Goal: Task Accomplishment & Management: Complete application form

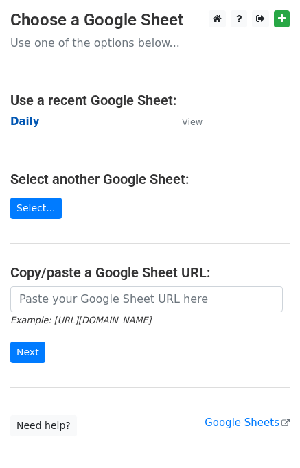
click at [27, 123] on strong "Daily" at bounding box center [24, 121] width 29 height 12
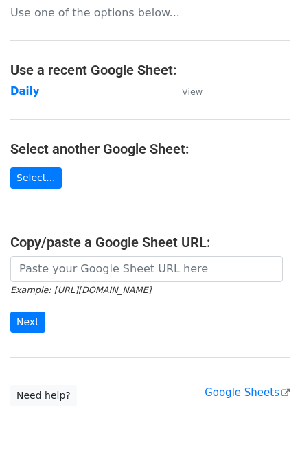
scroll to position [76, 0]
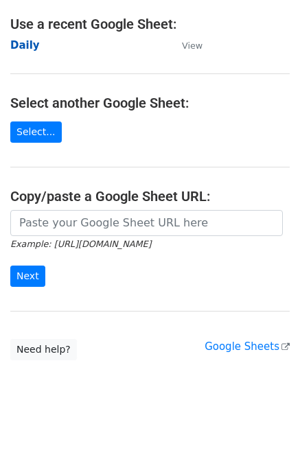
click at [32, 43] on strong "Daily" at bounding box center [24, 45] width 29 height 12
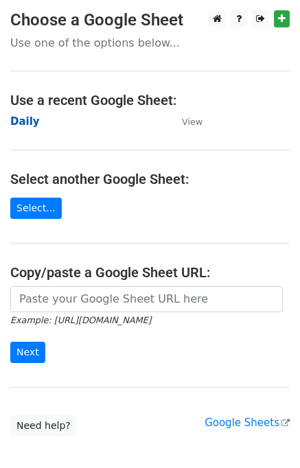
click at [14, 124] on strong "Daily" at bounding box center [24, 121] width 29 height 12
click at [25, 127] on strong "Daily" at bounding box center [24, 121] width 29 height 12
click at [23, 122] on strong "Daily" at bounding box center [24, 121] width 29 height 12
click at [23, 119] on strong "Daily" at bounding box center [24, 121] width 29 height 12
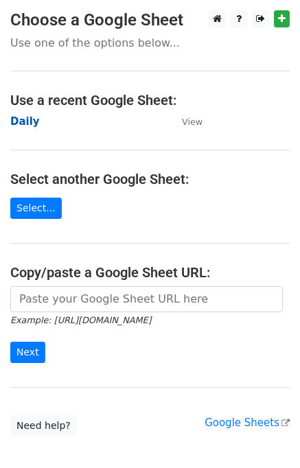
click at [31, 121] on strong "Daily" at bounding box center [24, 121] width 29 height 12
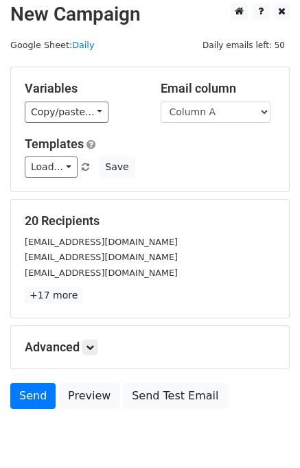
scroll to position [8, 0]
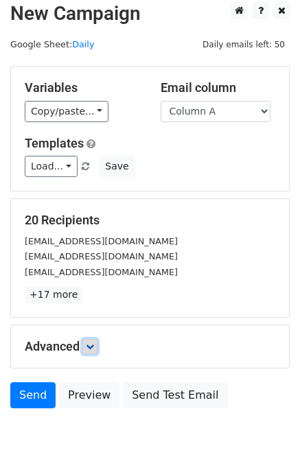
click at [88, 345] on icon at bounding box center [90, 346] width 8 height 8
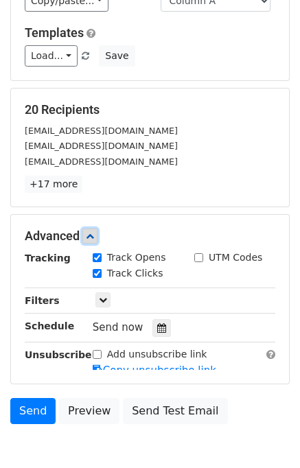
scroll to position [165, 0]
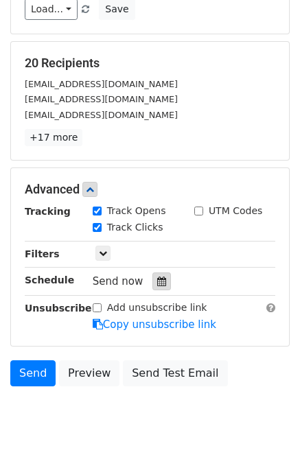
click at [157, 276] on icon at bounding box center [161, 281] width 9 height 10
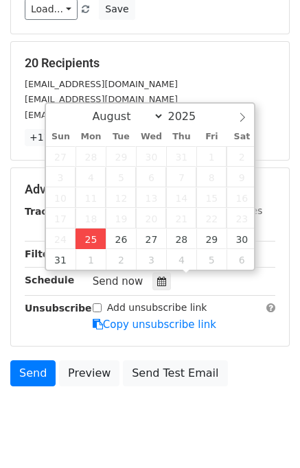
type input "2025-08-25 14:43"
type input "02"
type input "43"
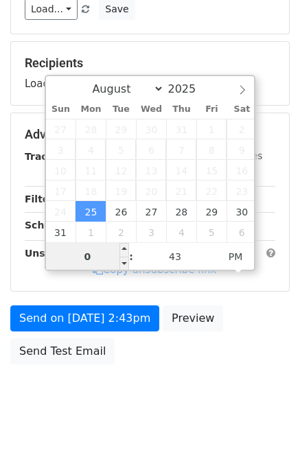
type input "02"
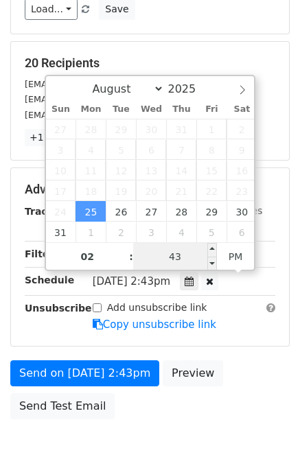
click at [146, 254] on input "43" at bounding box center [175, 256] width 84 height 27
type input "50"
type input "2025-08-25 14:50"
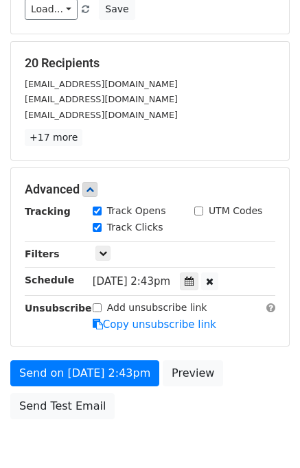
click at [236, 383] on div "Send on Aug 25 at 2:43pm Preview Send Test Email" at bounding box center [150, 393] width 300 height 66
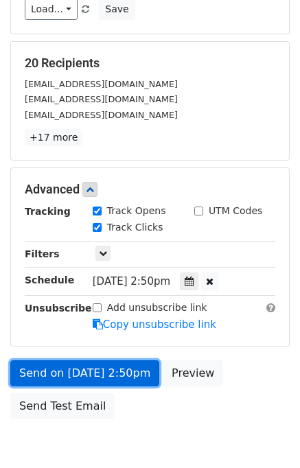
click at [114, 366] on link "Send on Aug 25 at 2:50pm" at bounding box center [84, 373] width 149 height 26
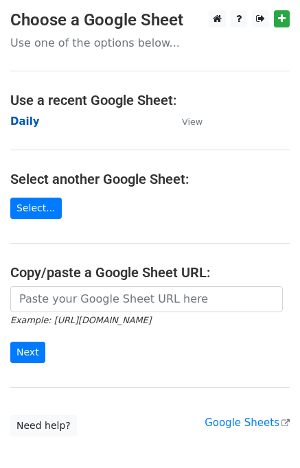
click at [21, 119] on strong "Daily" at bounding box center [24, 121] width 29 height 12
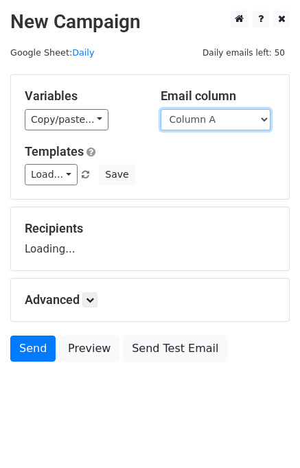
drag, startPoint x: 233, startPoint y: 121, endPoint x: 228, endPoint y: 132, distance: 12.0
click at [233, 121] on select "Column A Column B Column C" at bounding box center [216, 119] width 110 height 21
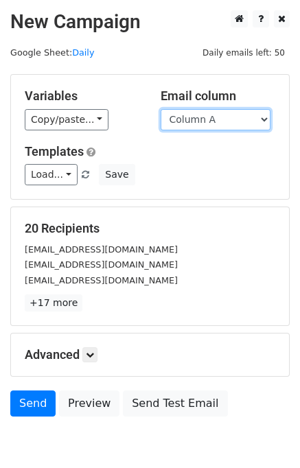
click at [212, 122] on select "Column A Column B Column C" at bounding box center [216, 119] width 110 height 21
click at [161, 109] on select "Column A Column B Column C" at bounding box center [216, 119] width 110 height 21
click at [211, 124] on select "Column A Column B Column C" at bounding box center [216, 119] width 110 height 21
select select "Column B"
click at [161, 109] on select "Column A Column B Column C" at bounding box center [216, 119] width 110 height 21
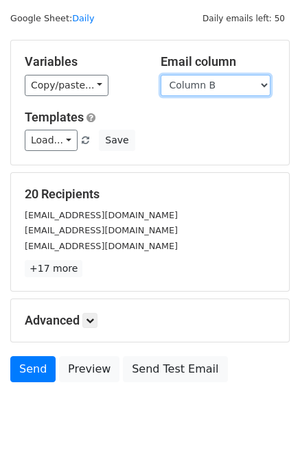
scroll to position [63, 0]
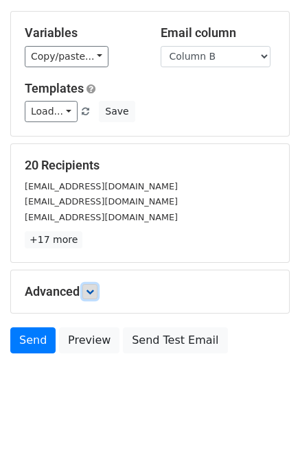
click at [97, 285] on link at bounding box center [89, 291] width 15 height 15
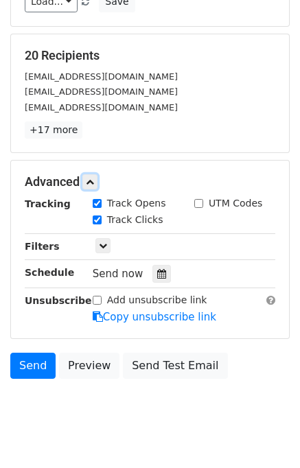
scroll to position [182, 0]
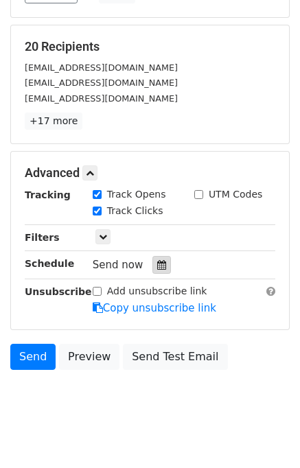
click at [157, 261] on icon at bounding box center [161, 265] width 9 height 10
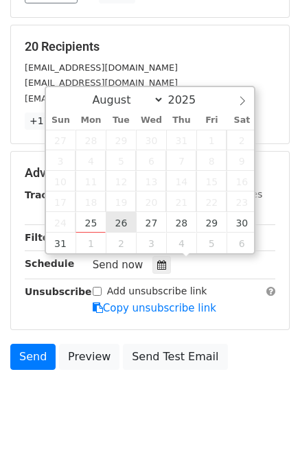
type input "2025-08-26 12:00"
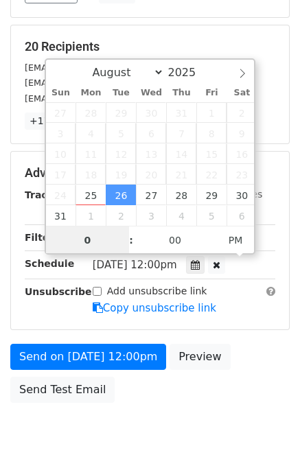
type input "02"
type input "2025-08-26 14:00"
click at [261, 351] on div "Send on Aug 26 at 12:00pm Preview Send Test Email" at bounding box center [150, 377] width 300 height 66
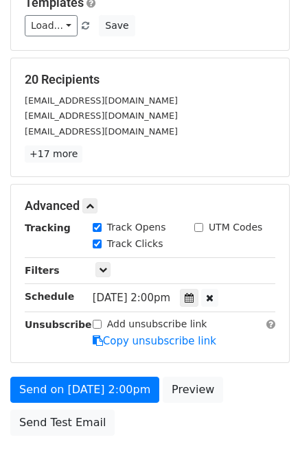
scroll to position [230, 0]
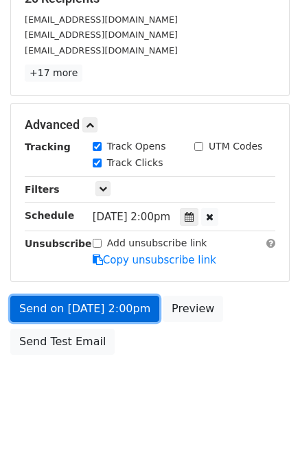
click at [66, 301] on link "Send on Aug 26 at 2:00pm" at bounding box center [84, 309] width 149 height 26
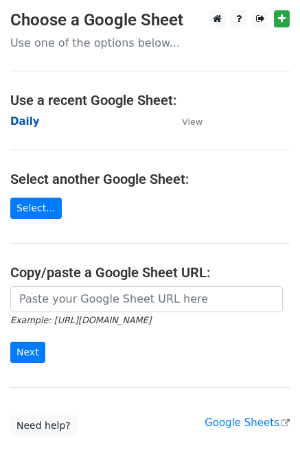
click at [32, 122] on strong "Daily" at bounding box center [24, 121] width 29 height 12
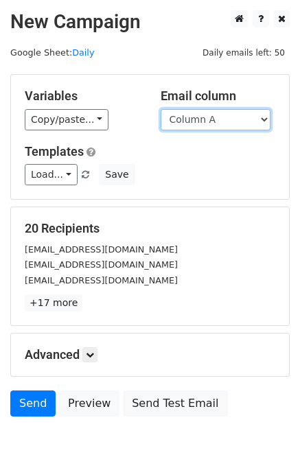
click at [224, 119] on select "Column A Column B Column C" at bounding box center [216, 119] width 110 height 21
click at [161, 109] on select "Column A Column B Column C" at bounding box center [216, 119] width 110 height 21
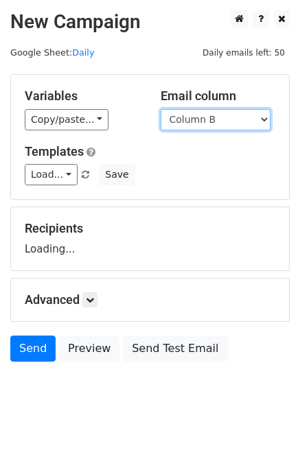
click at [223, 120] on select "Column A Column B Column C" at bounding box center [216, 119] width 110 height 21
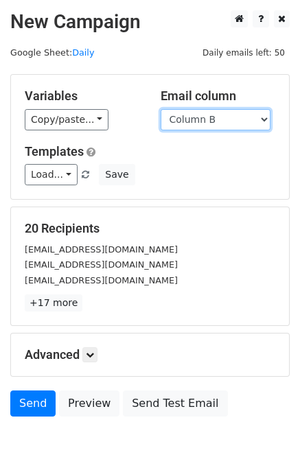
select select "Column C"
click at [161, 109] on select "Column A Column B Column C" at bounding box center [216, 119] width 110 height 21
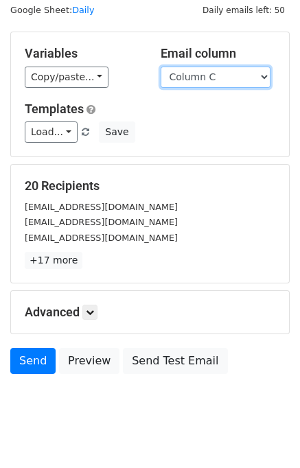
scroll to position [63, 0]
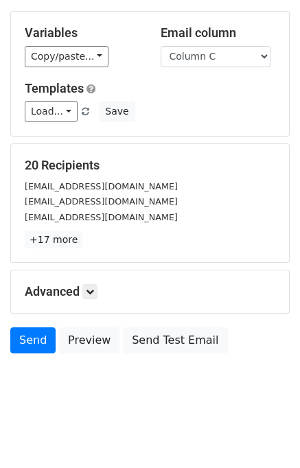
click at [100, 290] on h5 "Advanced" at bounding box center [150, 291] width 250 height 15
click at [94, 292] on icon at bounding box center [90, 291] width 8 height 8
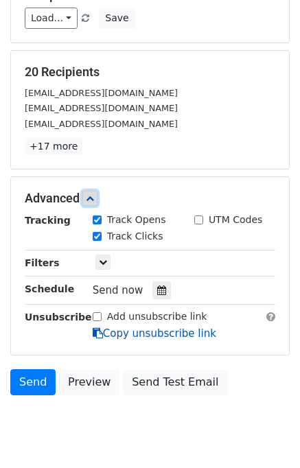
scroll to position [198, 0]
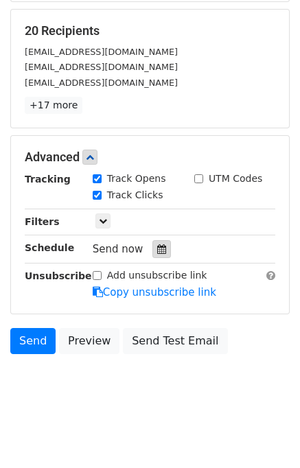
click at [158, 248] on div at bounding box center [161, 249] width 19 height 18
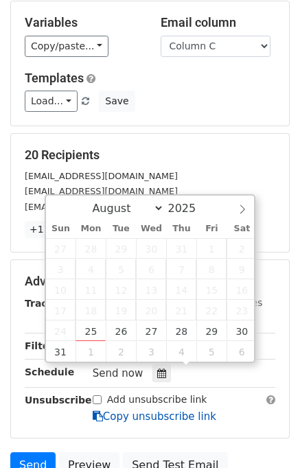
scroll to position [0, 0]
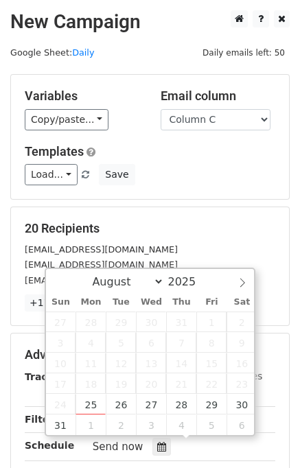
click at [200, 217] on div "20 Recipients info@marrakechauffeurservice.com support@Alpinestarz.de support@m…" at bounding box center [150, 266] width 278 height 118
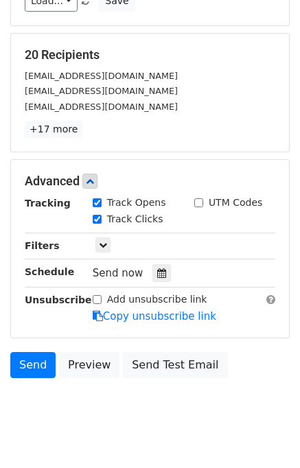
scroll to position [198, 0]
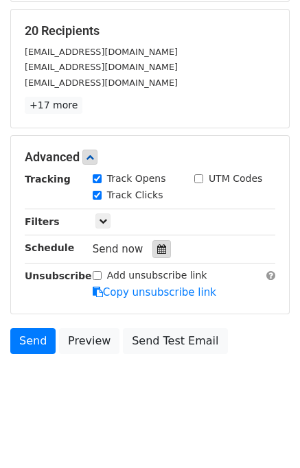
click at [161, 248] on div at bounding box center [161, 249] width 19 height 18
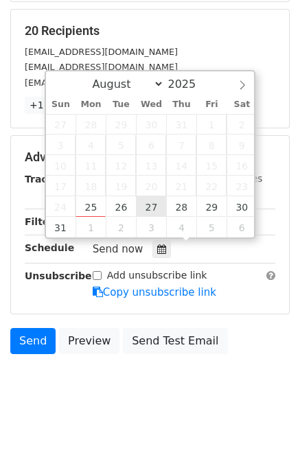
type input "2025-08-27 12:00"
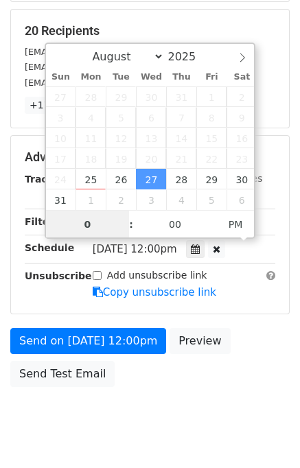
type input "03"
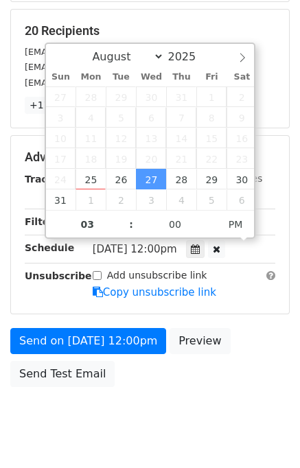
type input "2025-08-27 15:00"
click at [244, 331] on div "Send on Aug 27 at 12:00pm Preview Send Test Email" at bounding box center [150, 361] width 300 height 66
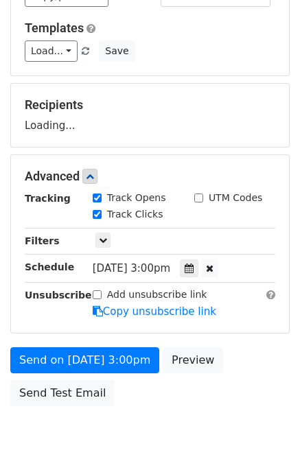
scroll to position [49, 0]
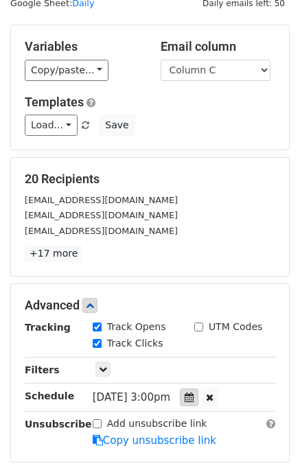
click at [198, 401] on div at bounding box center [189, 397] width 19 height 18
click at [228, 421] on div "Add unsubscribe link Copy unsubscribe link" at bounding box center [183, 432] width 203 height 32
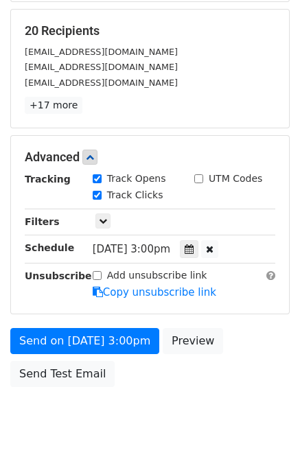
scroll to position [230, 0]
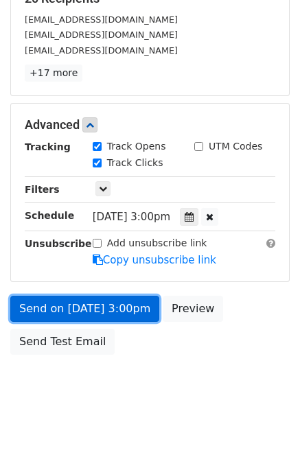
click at [59, 305] on link "Send on Aug 27 at 3:00pm" at bounding box center [84, 309] width 149 height 26
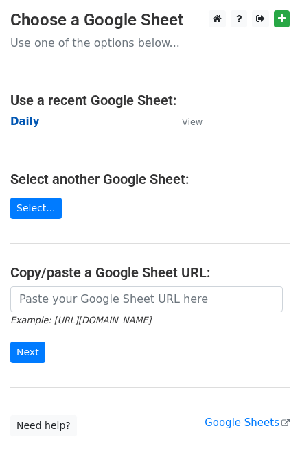
click at [17, 122] on strong "Daily" at bounding box center [24, 121] width 29 height 12
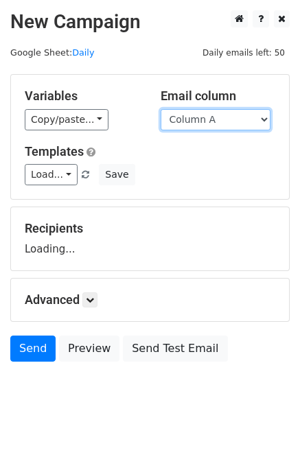
click at [185, 124] on select "Column A Column B Column C" at bounding box center [216, 119] width 110 height 21
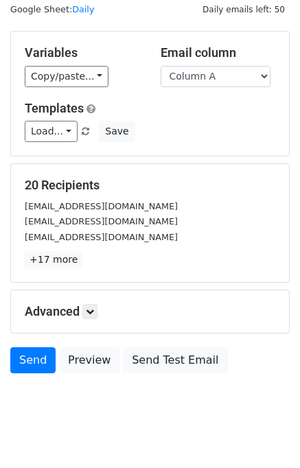
scroll to position [63, 0]
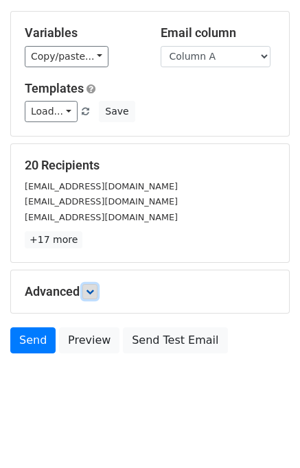
click at [91, 290] on icon at bounding box center [90, 291] width 8 height 8
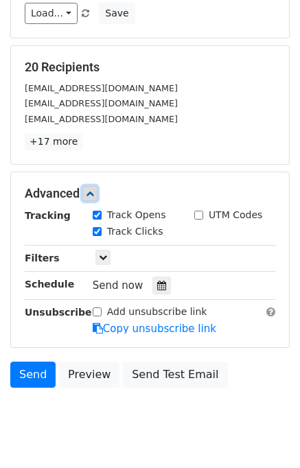
scroll to position [173, 0]
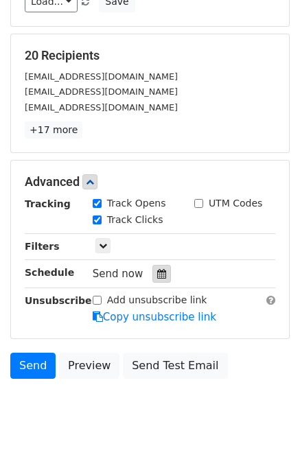
click at [152, 278] on div at bounding box center [161, 274] width 19 height 18
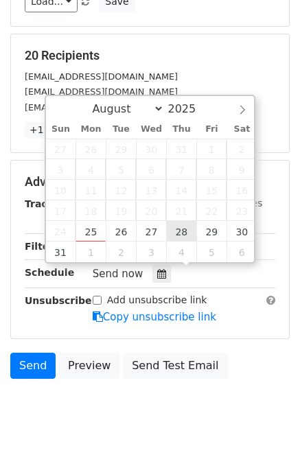
type input "2025-08-28 12:00"
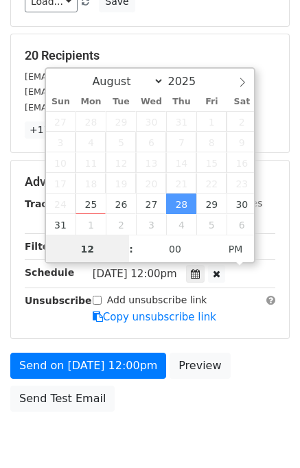
scroll to position [0, 0]
type input "04"
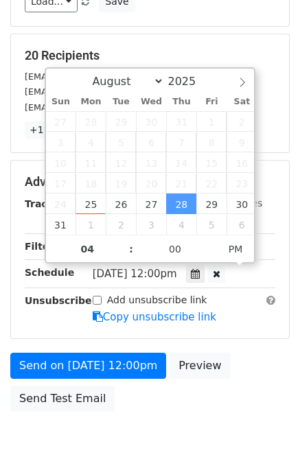
type input "2025-08-28 16:00"
click at [263, 372] on div "Send on Aug 28 at 12:00pm Preview Send Test Email" at bounding box center [150, 386] width 300 height 66
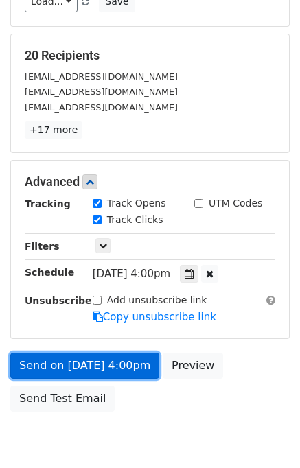
click at [37, 365] on link "Send on Aug 28 at 4:00pm" at bounding box center [84, 366] width 149 height 26
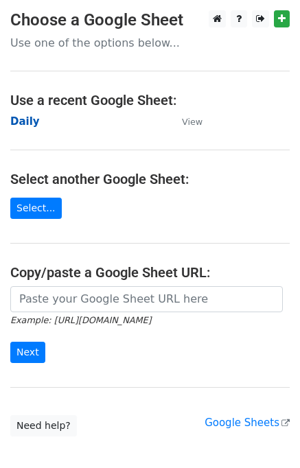
click at [27, 123] on strong "Daily" at bounding box center [24, 121] width 29 height 12
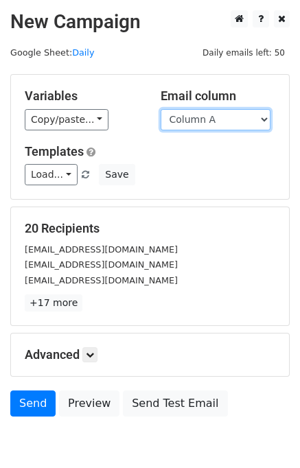
click at [213, 124] on select "Column A Column B Column C" at bounding box center [216, 119] width 110 height 21
select select "Column B"
click at [161, 109] on select "Column A Column B Column C" at bounding box center [216, 119] width 110 height 21
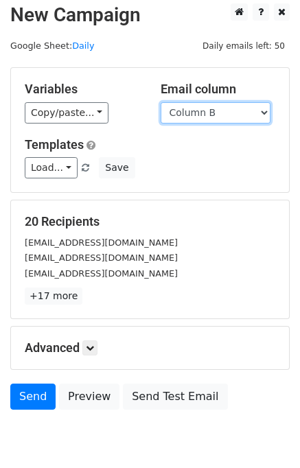
scroll to position [8, 0]
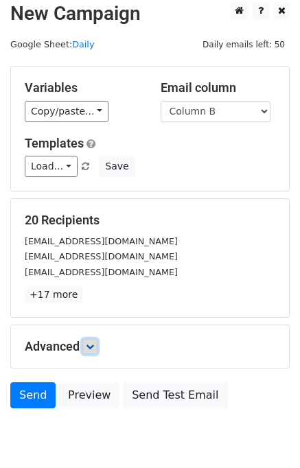
click at [92, 344] on icon at bounding box center [90, 346] width 8 height 8
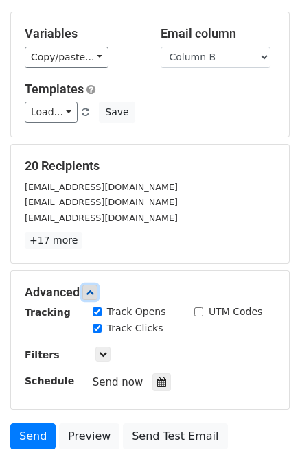
scroll to position [151, 0]
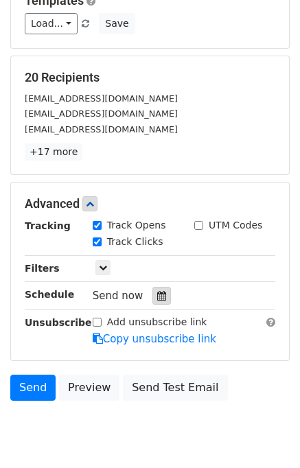
click at [157, 296] on icon at bounding box center [161, 296] width 9 height 10
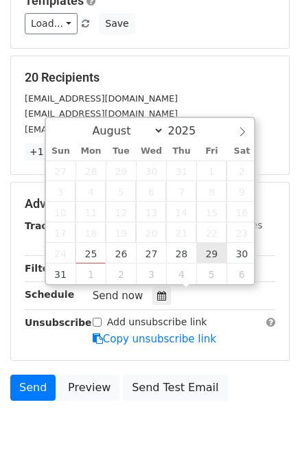
type input "[DATE] 12:00"
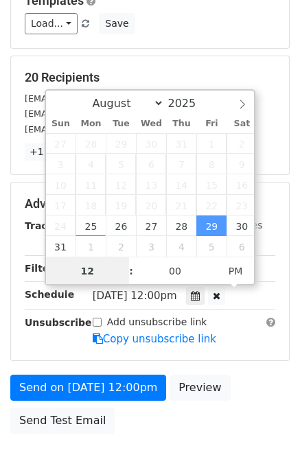
scroll to position [0, 0]
type input "05"
type input "[DATE] 17:00"
click at [242, 383] on div "Send on [DATE] 12:00pm Preview Send Test Email" at bounding box center [150, 408] width 300 height 66
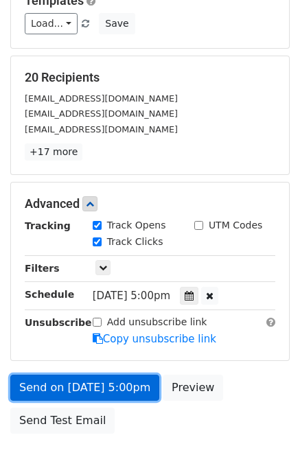
click at [123, 381] on link "Send on [DATE] 5:00pm" at bounding box center [84, 388] width 149 height 26
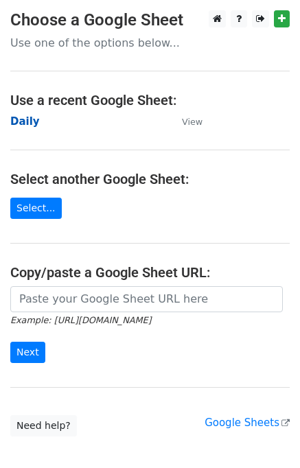
click at [25, 123] on strong "Daily" at bounding box center [24, 121] width 29 height 12
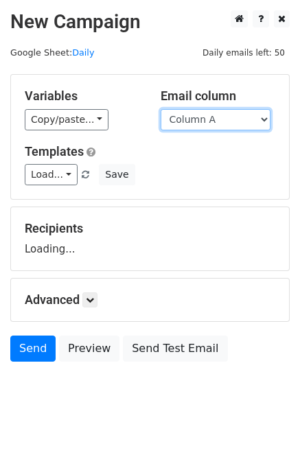
click at [209, 121] on select "Column A Column B Column C" at bounding box center [216, 119] width 110 height 21
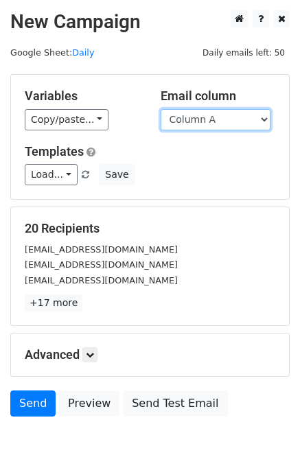
click at [208, 118] on select "Column A Column B Column C" at bounding box center [216, 119] width 110 height 21
select select "Column C"
click at [161, 109] on select "Column A Column B Column C" at bounding box center [216, 119] width 110 height 21
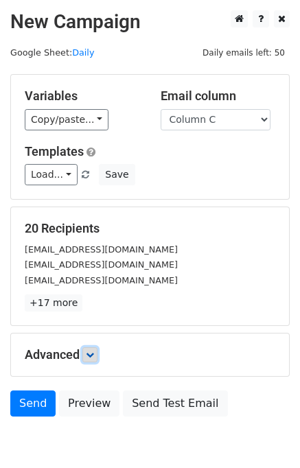
click at [87, 358] on link at bounding box center [89, 354] width 15 height 15
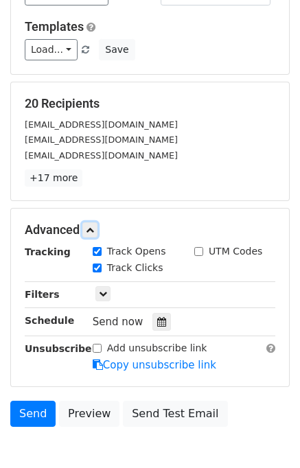
scroll to position [187, 0]
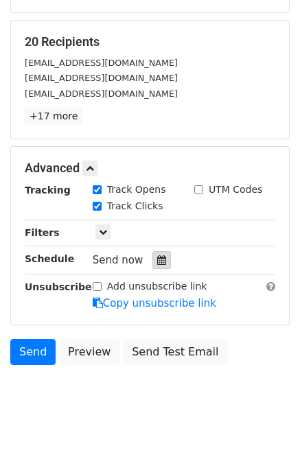
click at [157, 259] on icon at bounding box center [161, 260] width 9 height 10
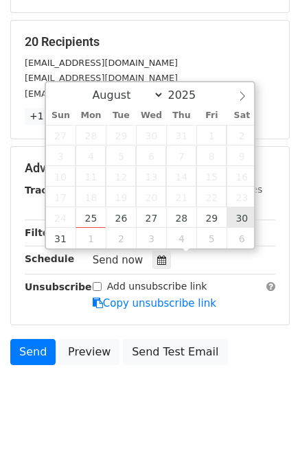
type input "2025-08-30 12:00"
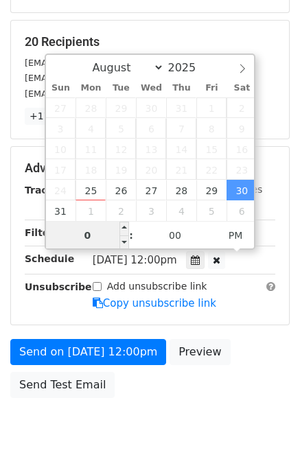
type input "06"
type input "2025-08-30 18:00"
click at [267, 362] on div "Send on Aug 30 at 12:00pm Preview Send Test Email" at bounding box center [150, 372] width 300 height 66
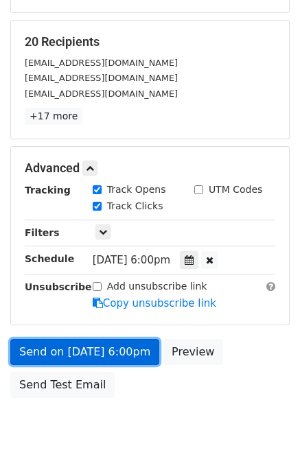
click at [108, 346] on link "Send on Aug 30 at 6:00pm" at bounding box center [84, 352] width 149 height 26
